Goal: Task Accomplishment & Management: Complete application form

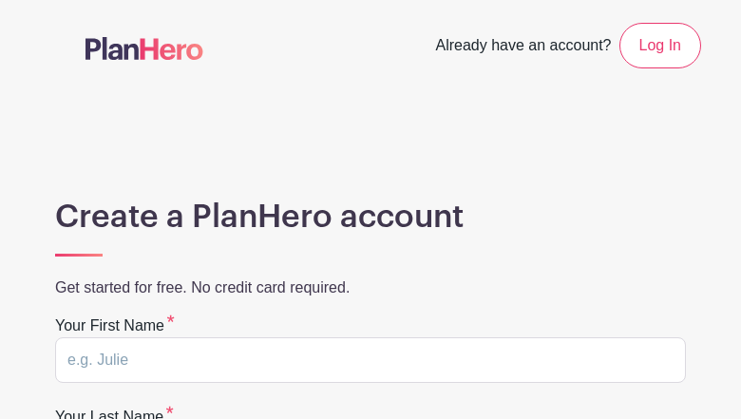
type input "iQzlHCuIvmsVB"
type input "GcziAdkBHEQ"
type input "riversja0911@gmail.com"
